Goal: Find specific page/section: Find specific page/section

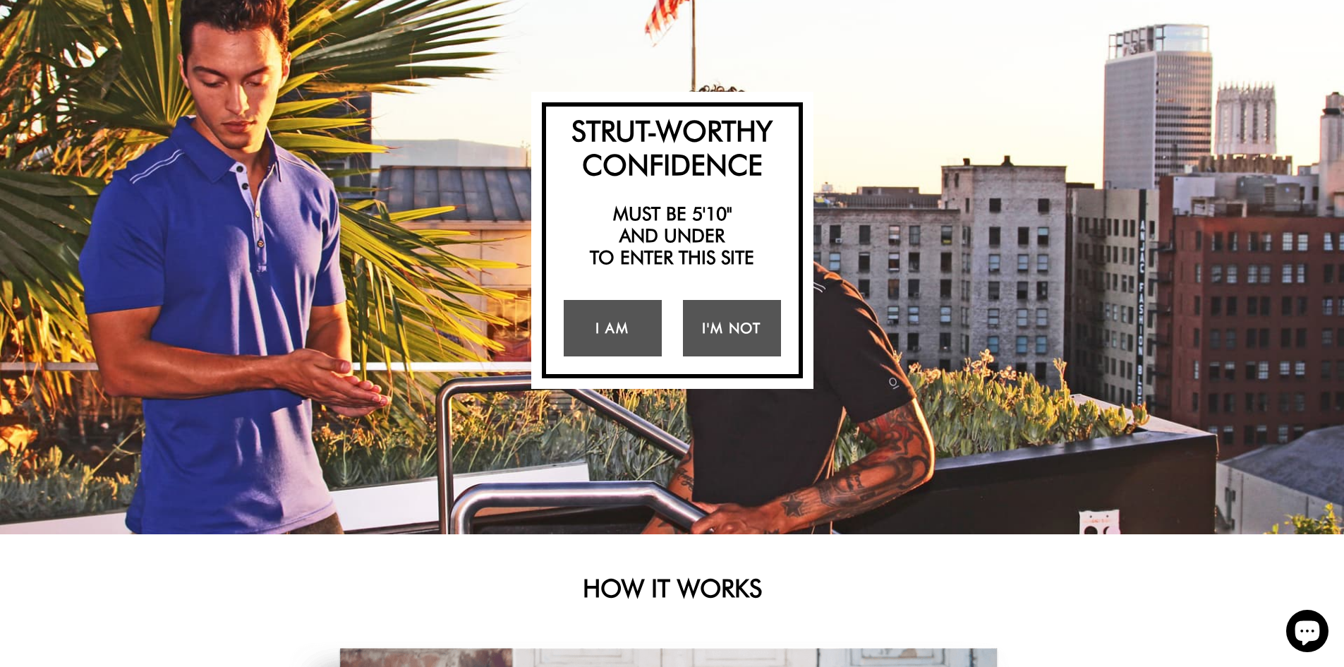
scroll to position [282, 0]
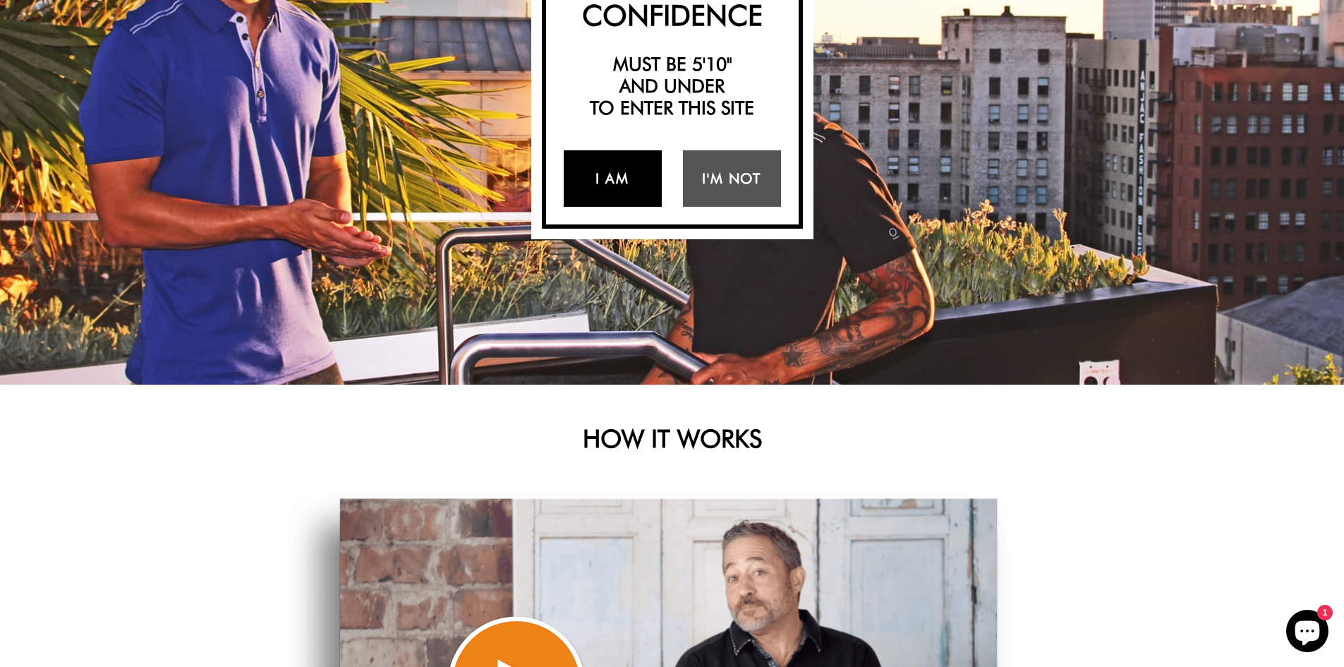
click at [616, 191] on link "I Am" at bounding box center [613, 178] width 98 height 56
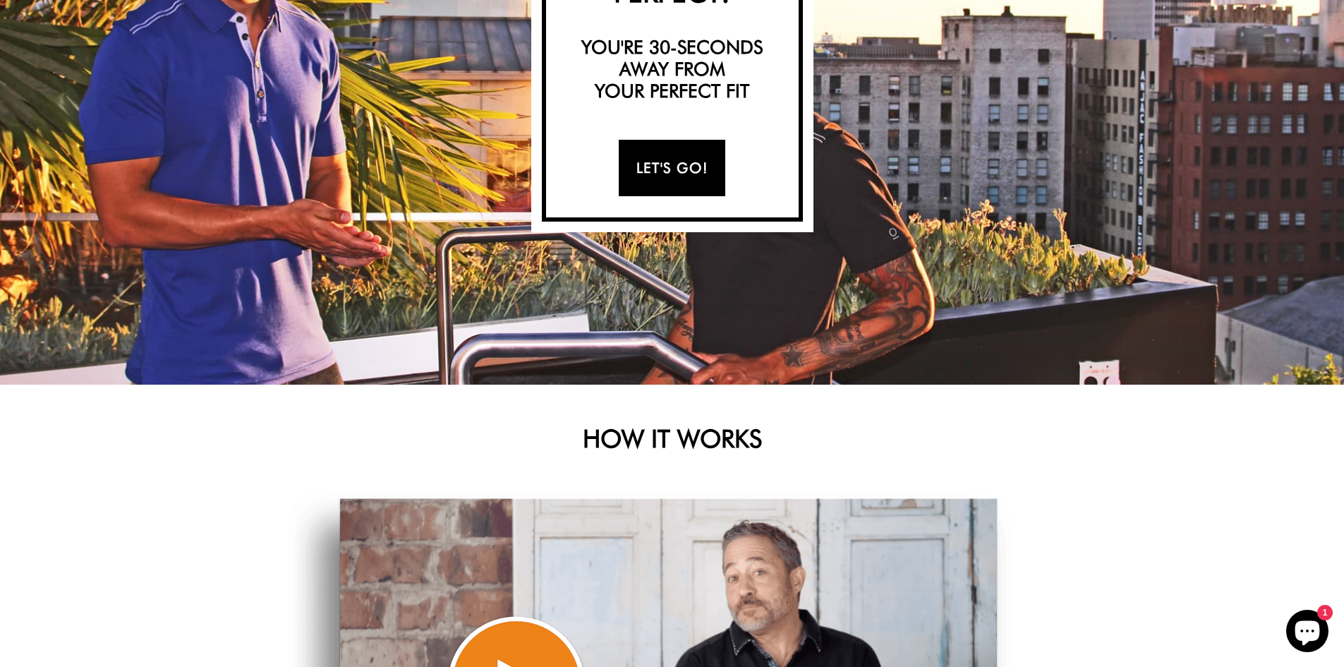
click at [653, 157] on link "Let's Go!" at bounding box center [672, 168] width 107 height 56
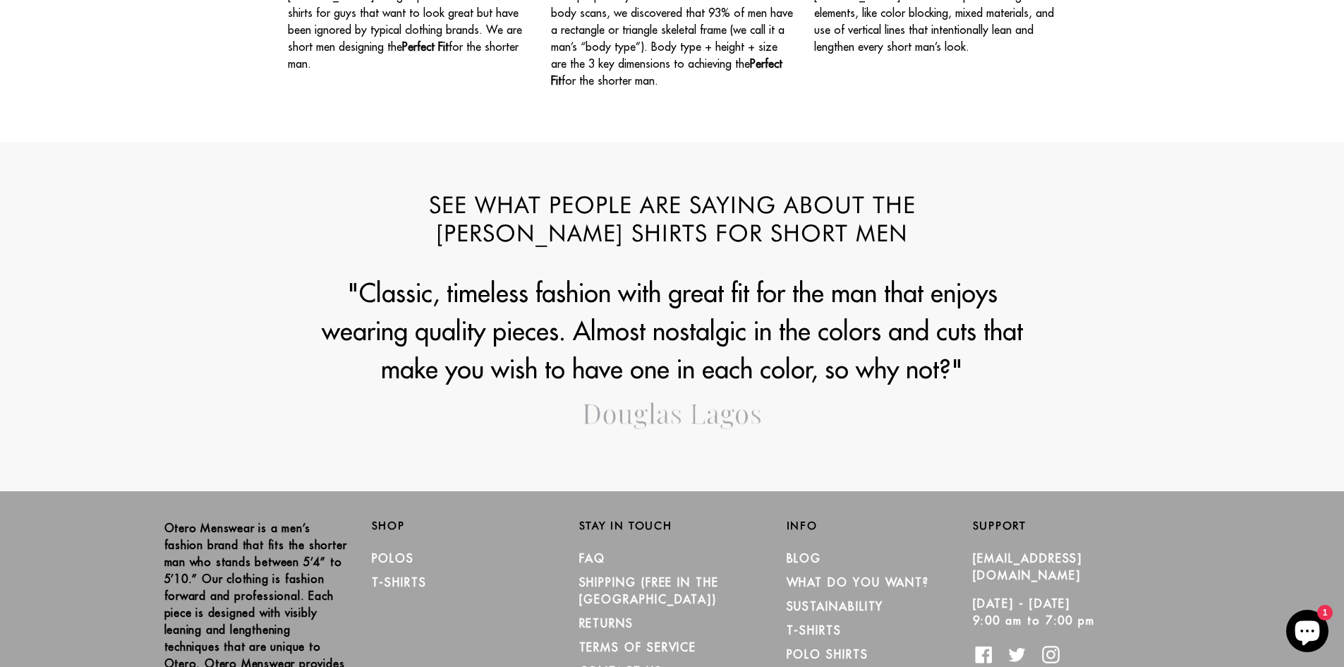
scroll to position [1580, 0]
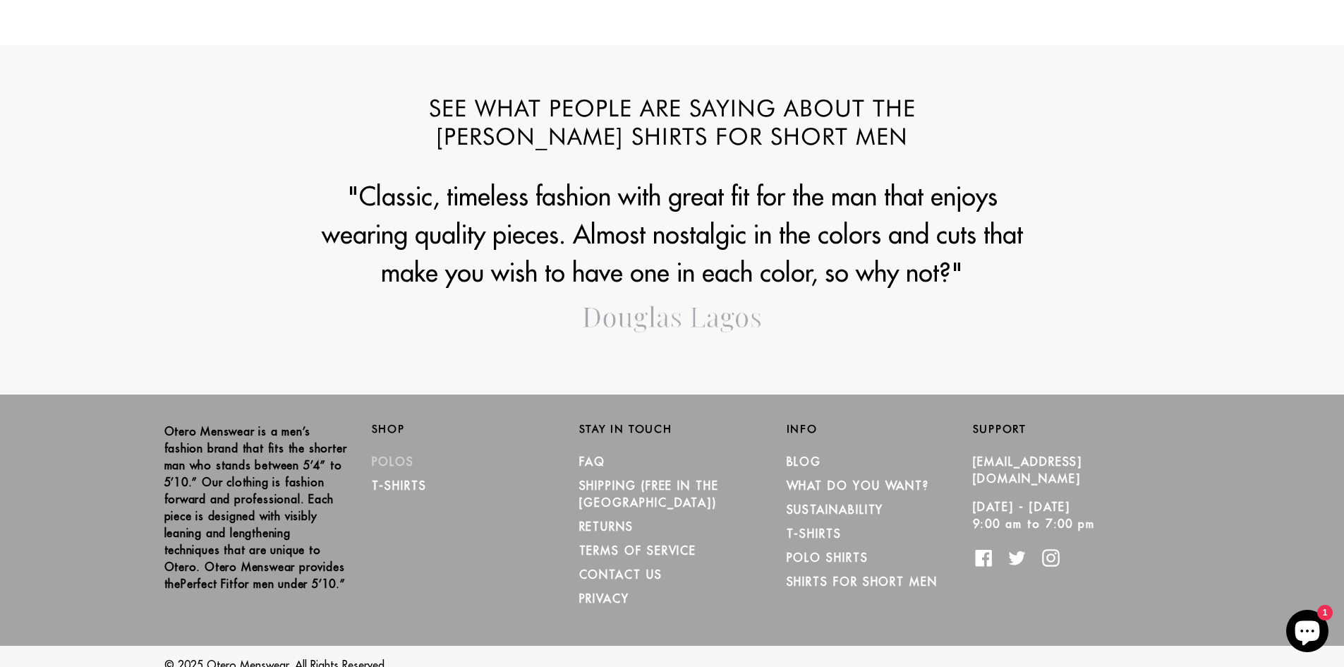
click at [399, 459] on link "Polos" at bounding box center [393, 461] width 43 height 14
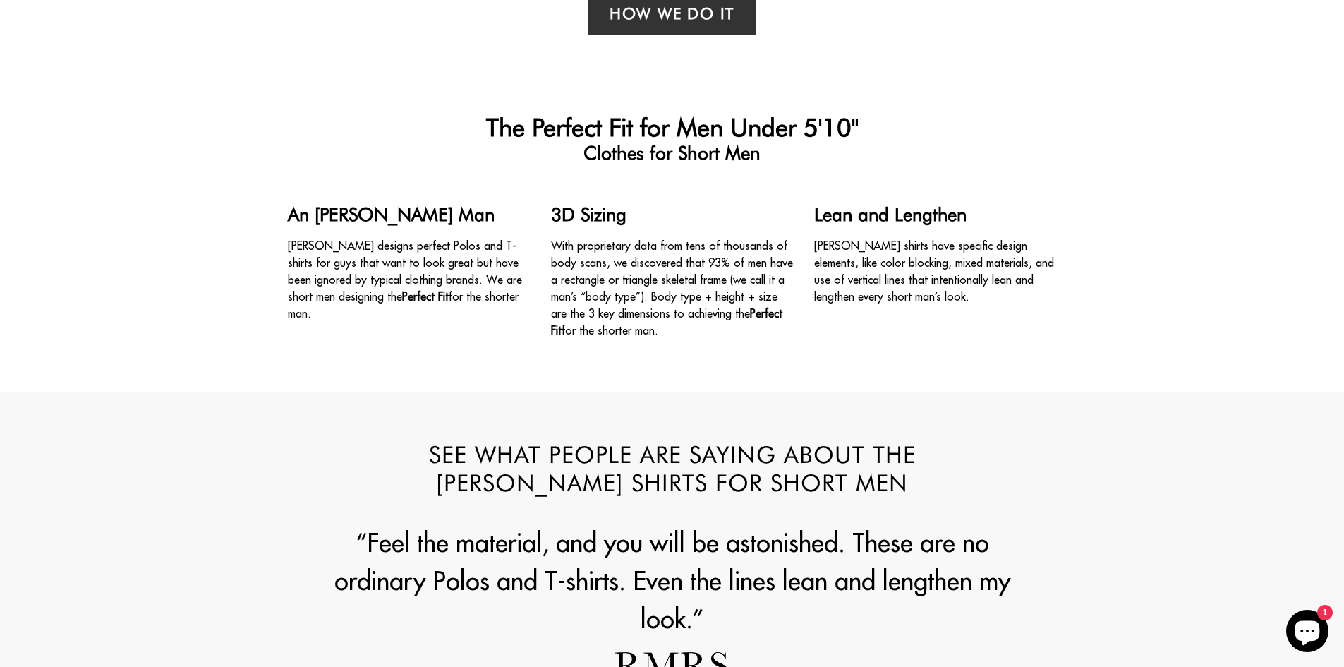
scroll to position [1227, 0]
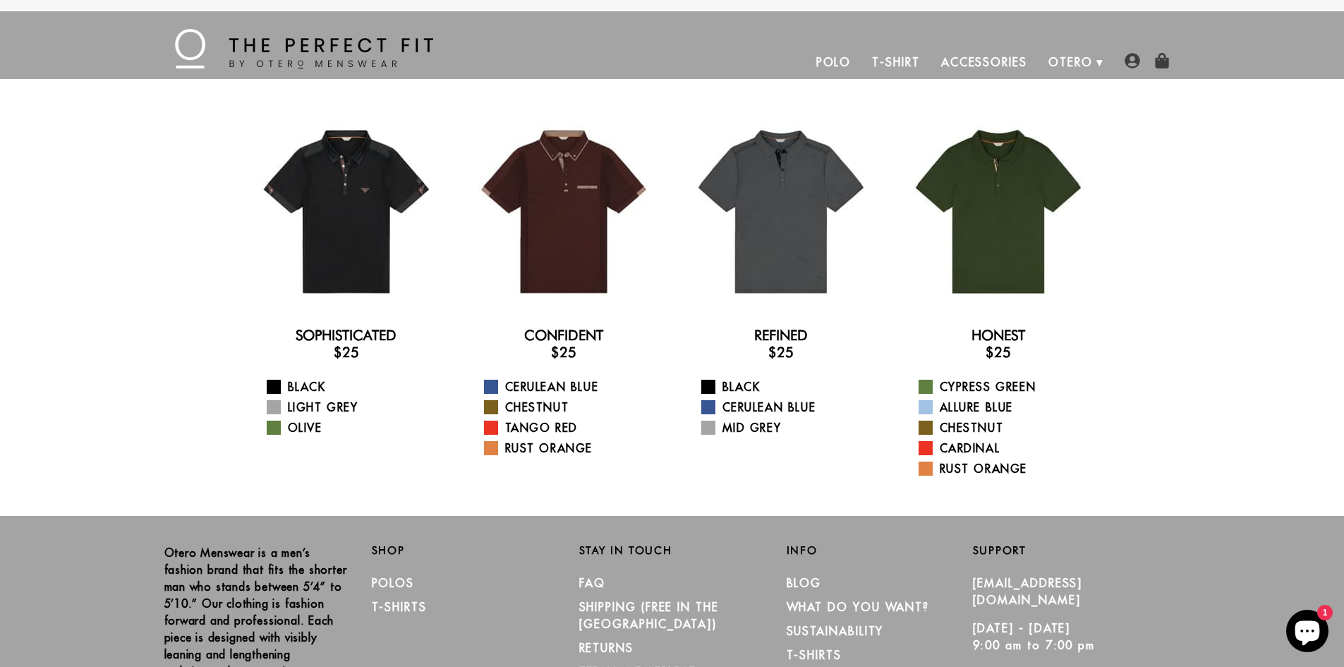
click at [829, 59] on link "Polo" at bounding box center [833, 62] width 56 height 34
